Goal: Navigation & Orientation: Find specific page/section

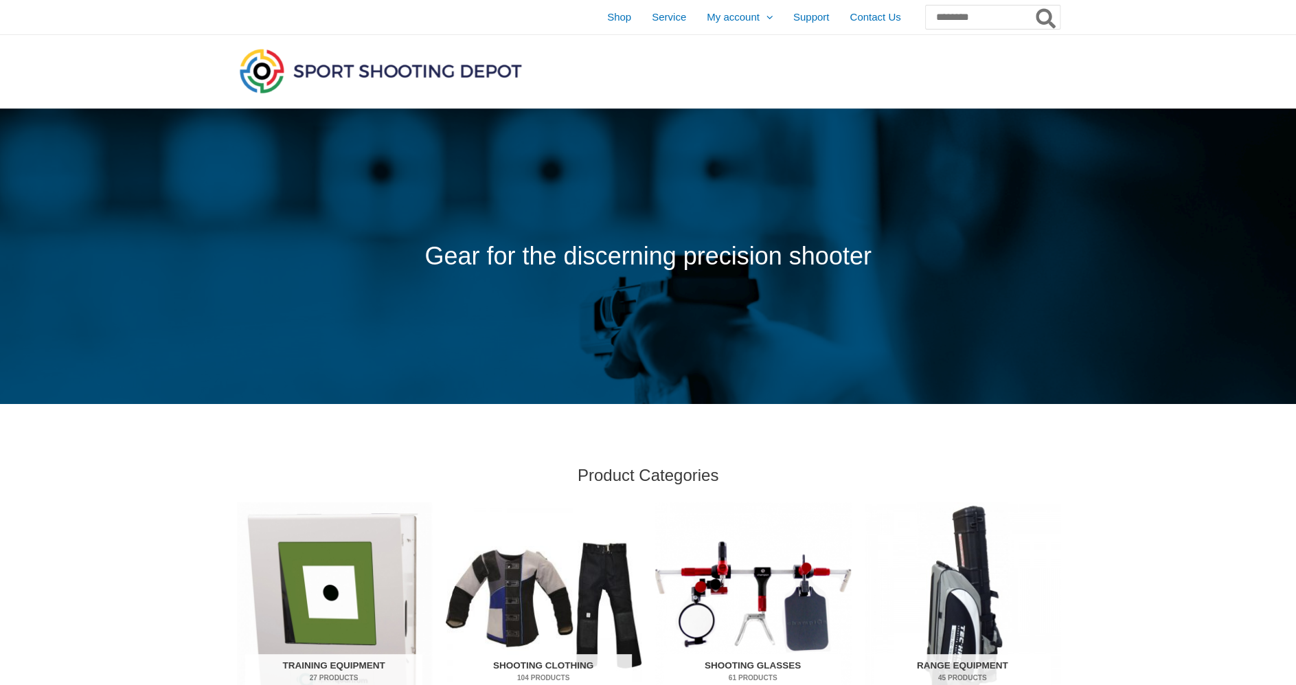
click at [752, 583] on img "Visit product category Shooting Glasses" at bounding box center [753, 604] width 196 height 204
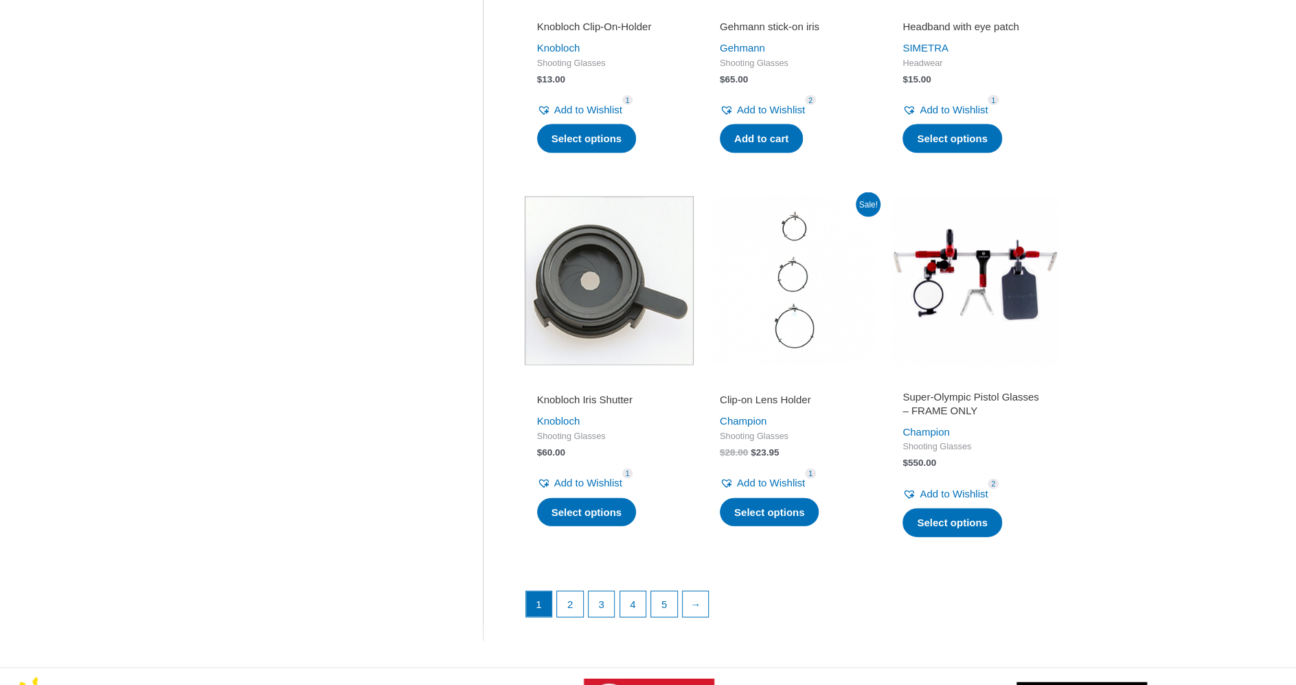
scroll to position [1718, 0]
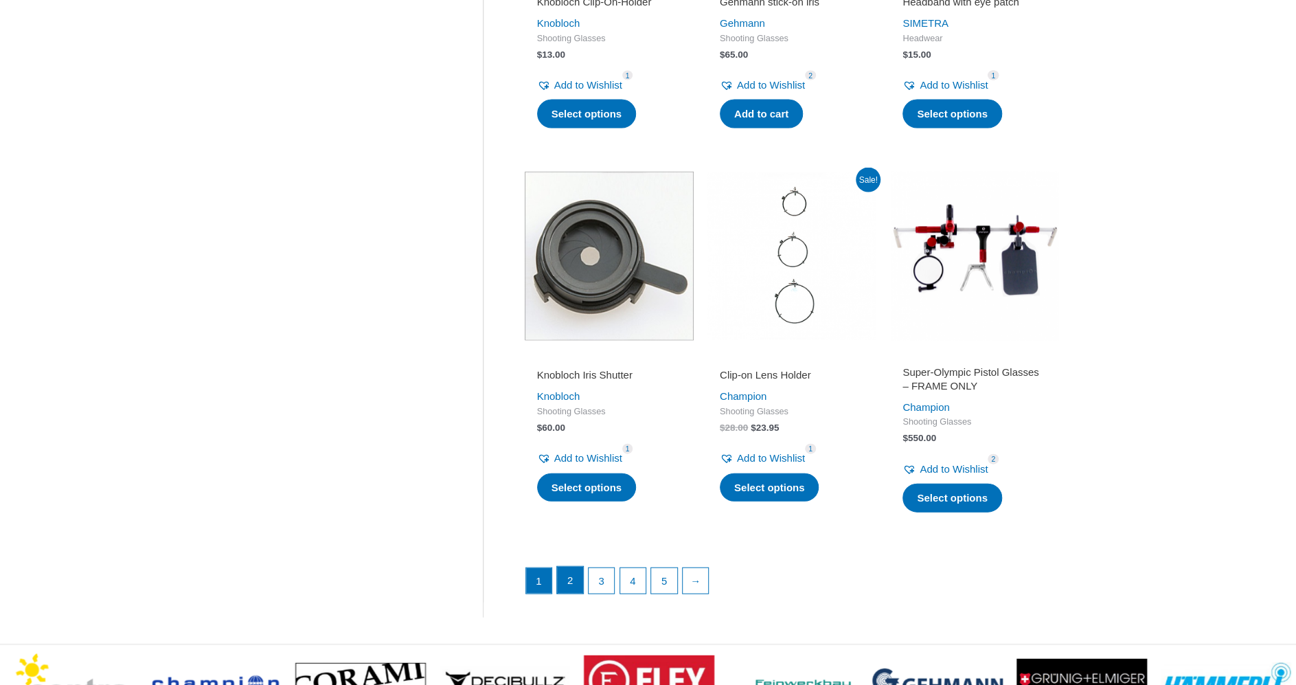
click at [579, 594] on link "2" at bounding box center [570, 580] width 26 height 27
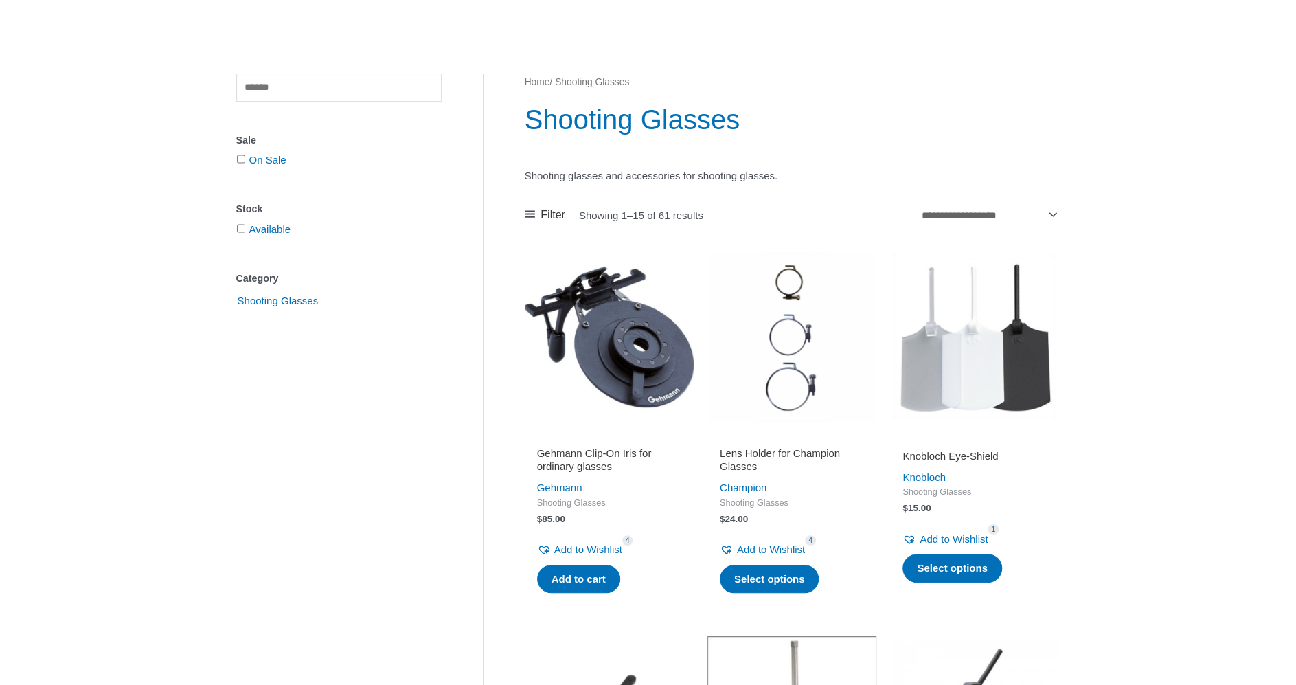
scroll to position [0, 0]
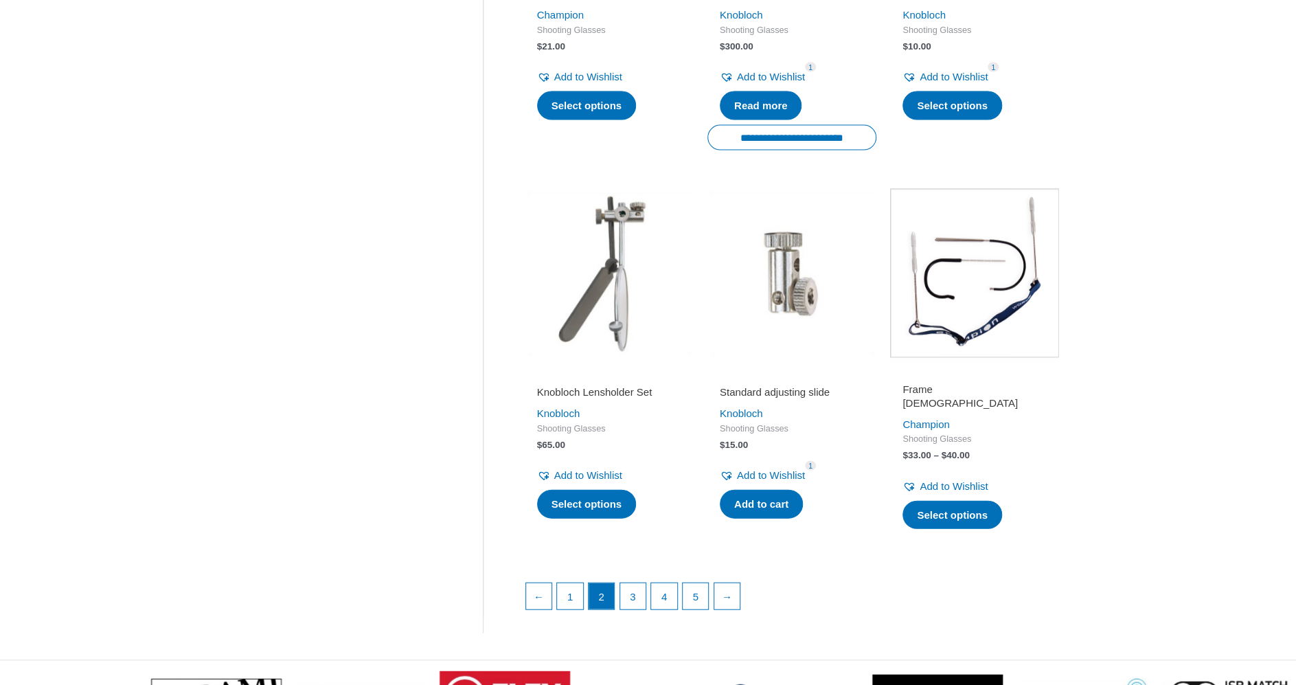
scroll to position [1718, 0]
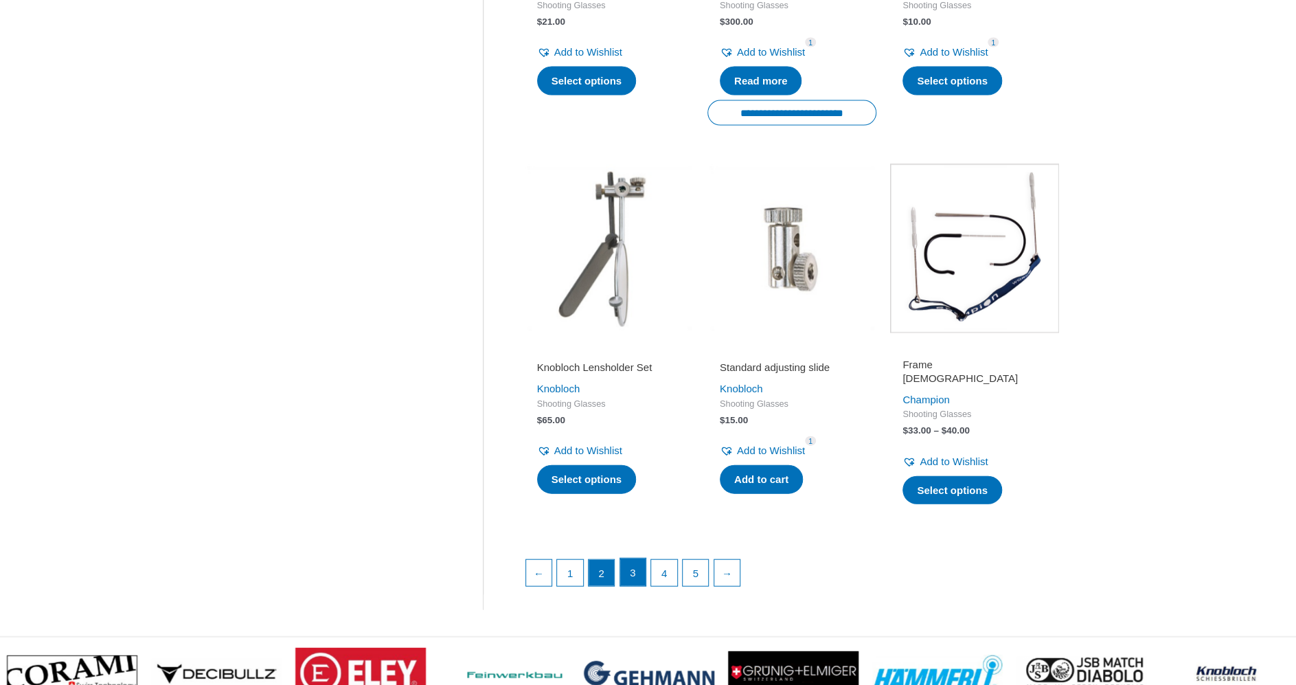
click at [633, 569] on link "3" at bounding box center [633, 572] width 26 height 27
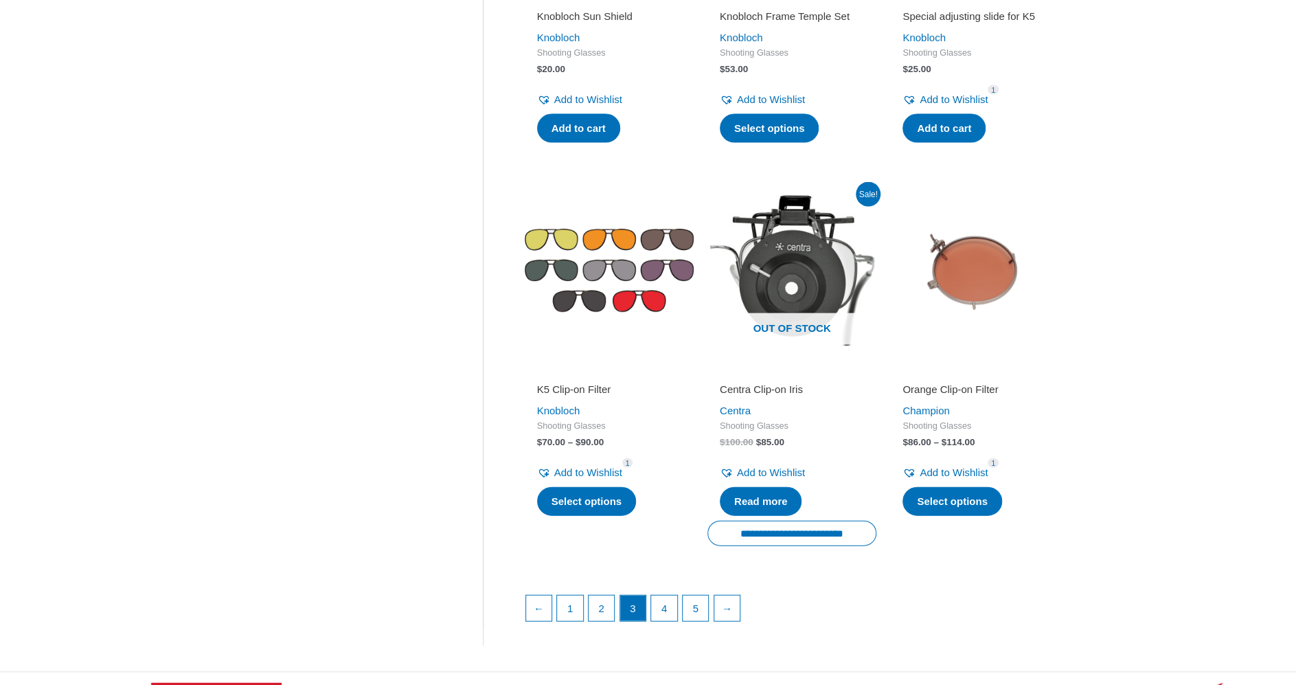
scroll to position [1718, 0]
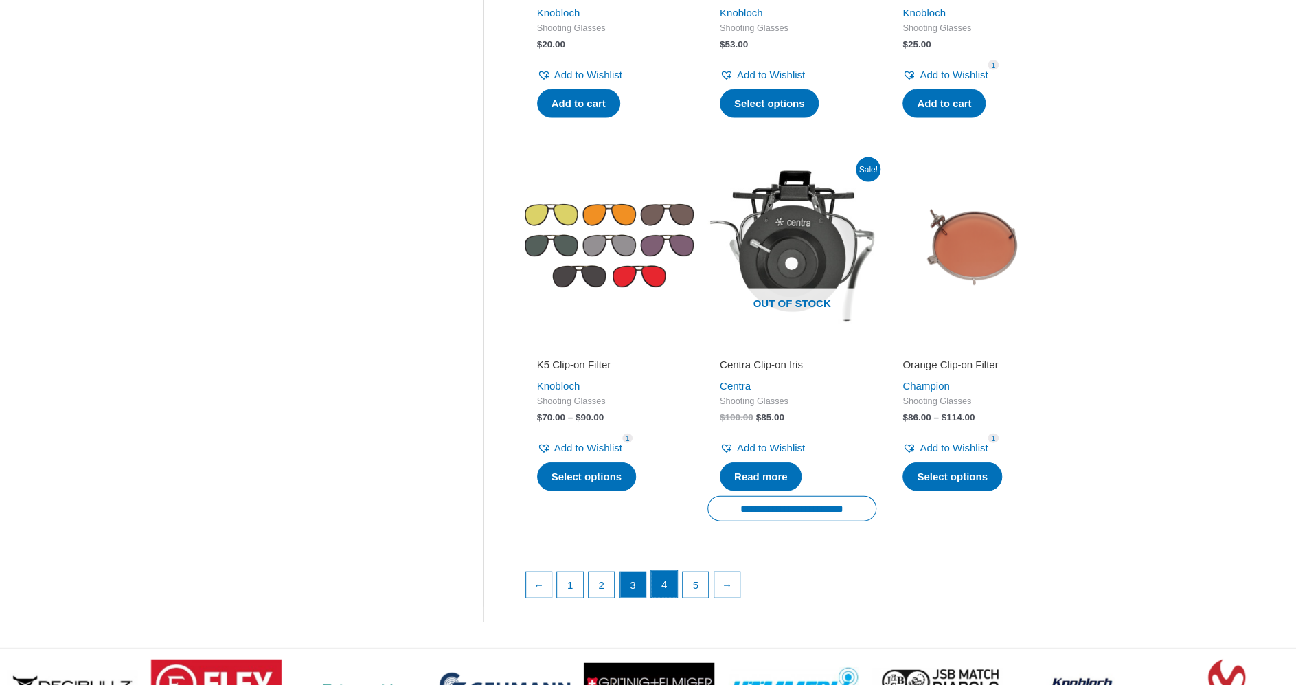
click at [668, 586] on link "4" at bounding box center [664, 584] width 26 height 27
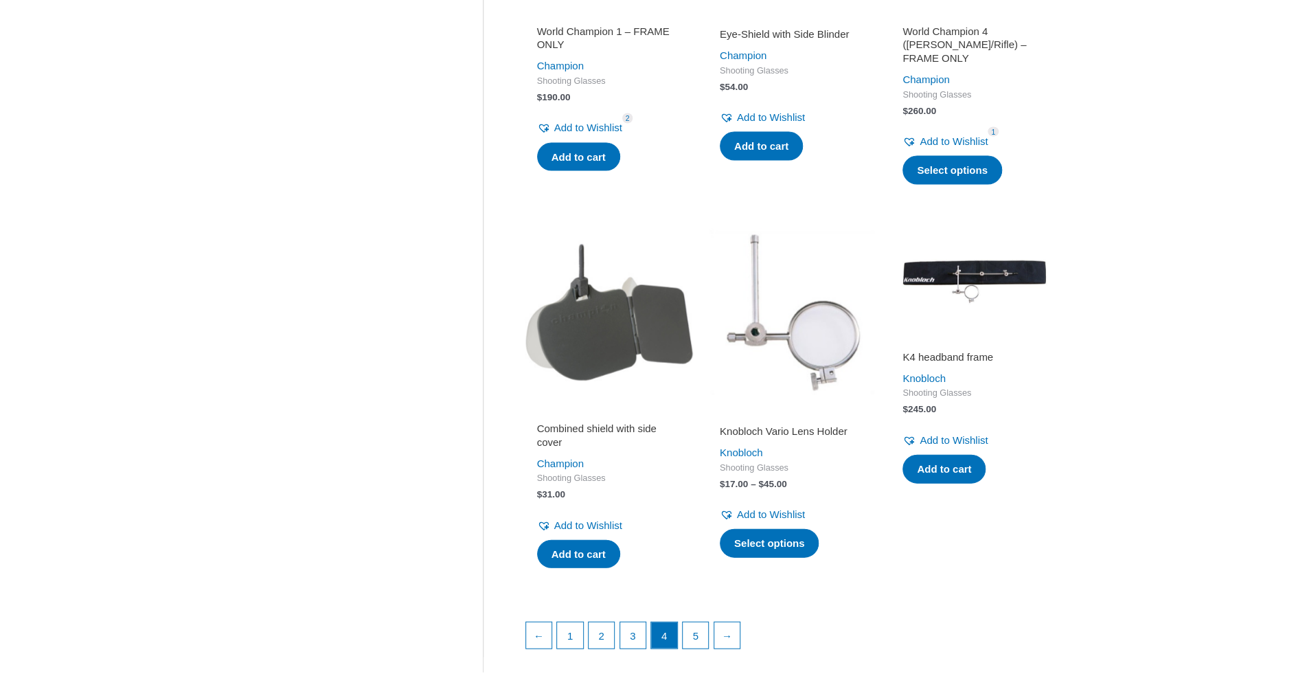
scroll to position [1718, 0]
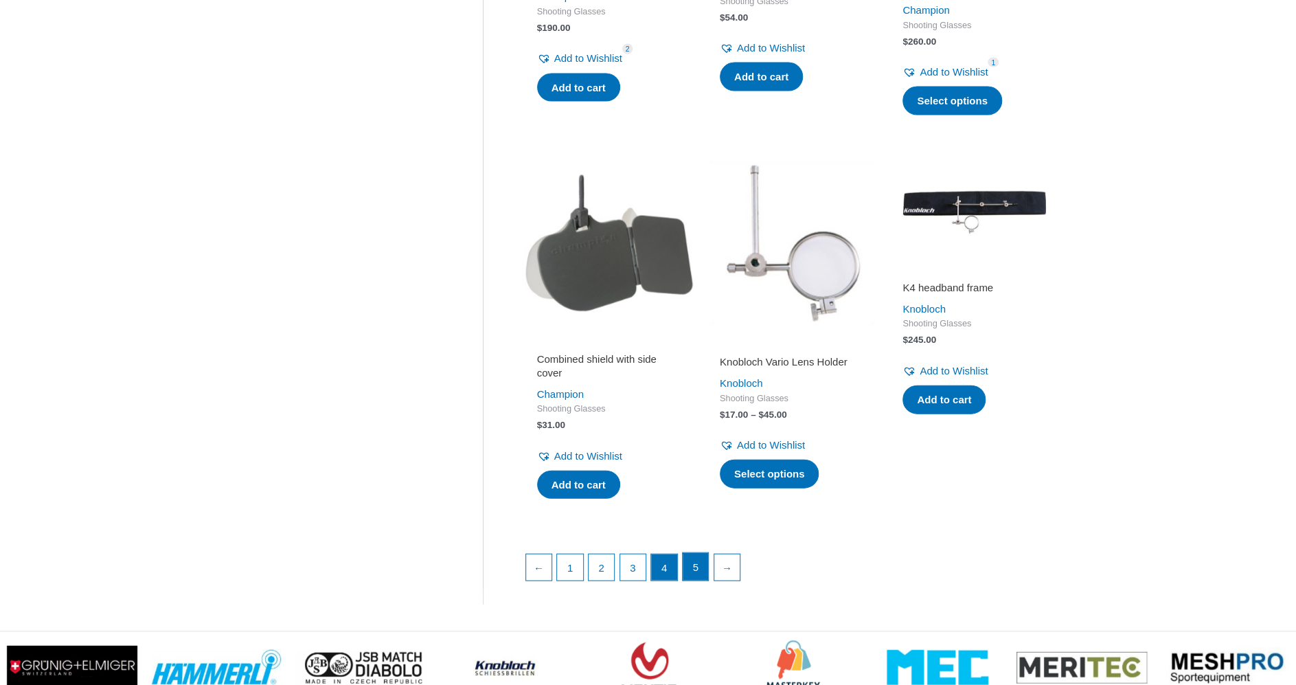
click at [706, 559] on link "5" at bounding box center [696, 566] width 26 height 27
